Goal: Information Seeking & Learning: Learn about a topic

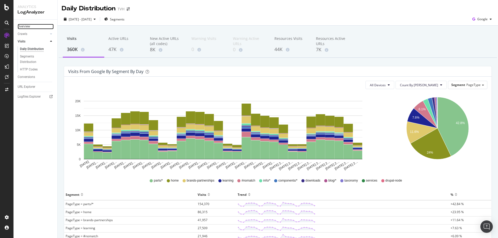
click at [31, 26] on link "Overview" at bounding box center [36, 26] width 36 height 5
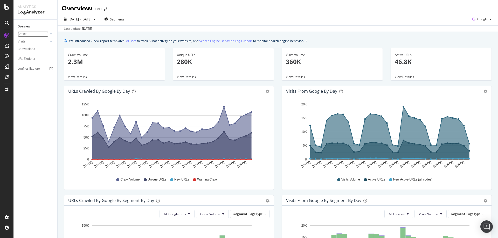
click at [29, 35] on link "Crawls" at bounding box center [33, 33] width 31 height 5
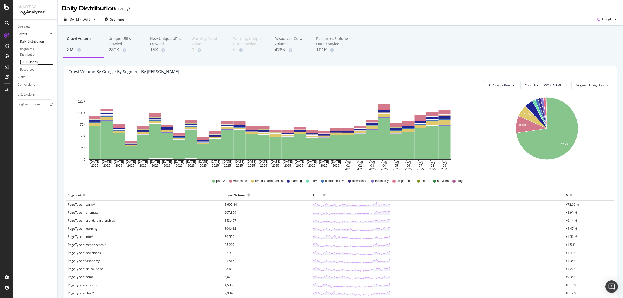
click at [30, 62] on div "HTTP Codes" at bounding box center [29, 61] width 18 height 5
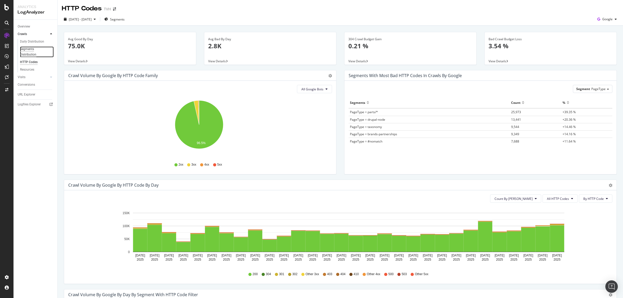
click at [32, 49] on div "Segments Distribution" at bounding box center [34, 51] width 29 height 11
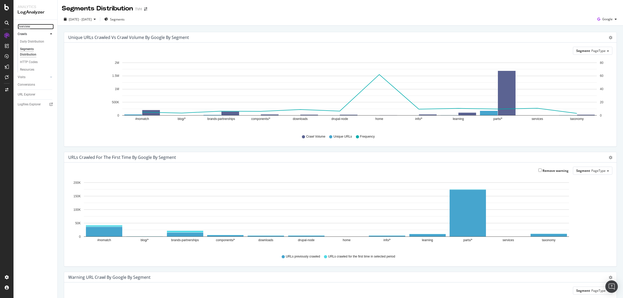
click at [29, 24] on div "Overview" at bounding box center [24, 26] width 12 height 5
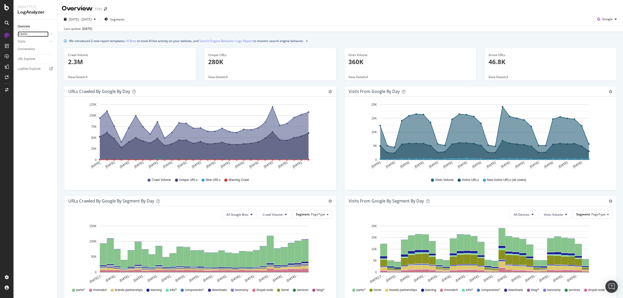
click at [27, 34] on div "Crawls" at bounding box center [23, 33] width 10 height 5
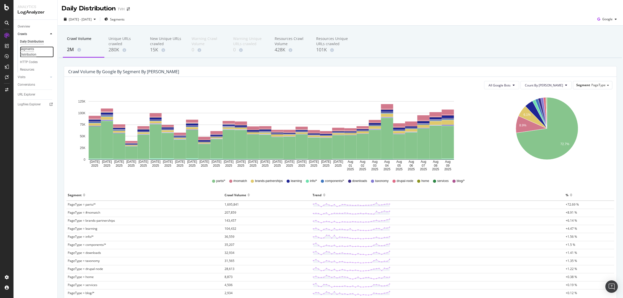
click at [30, 49] on div "Segments Distribution" at bounding box center [34, 51] width 29 height 11
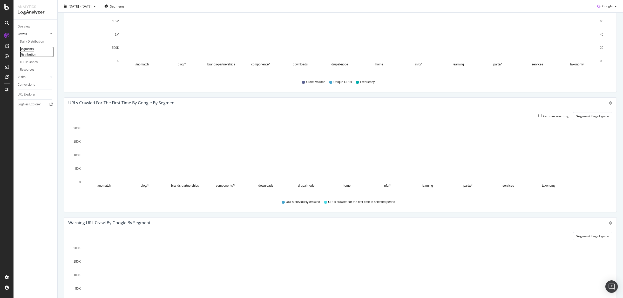
scroll to position [112, 0]
